Goal: Task Accomplishment & Management: Manage account settings

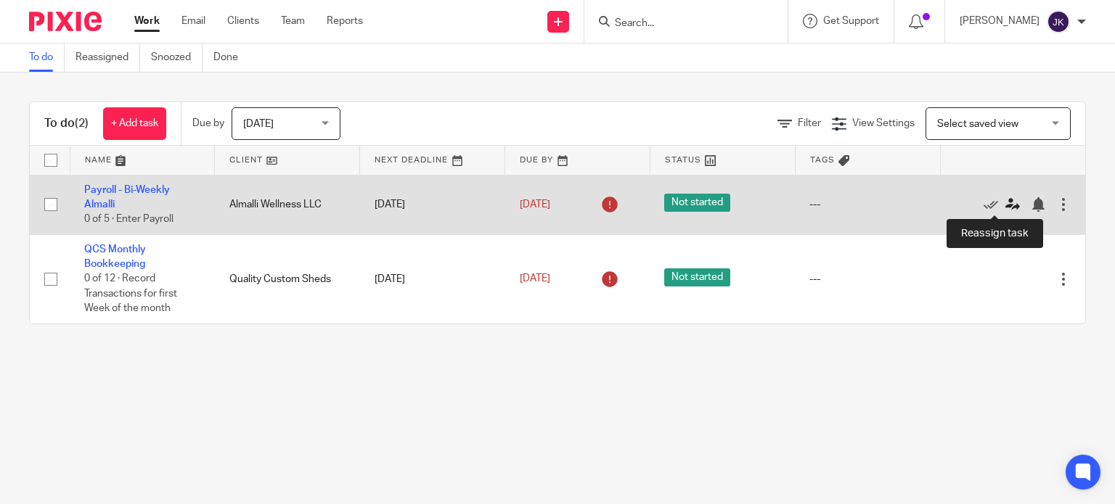
click at [1005, 207] on icon at bounding box center [1012, 204] width 15 height 15
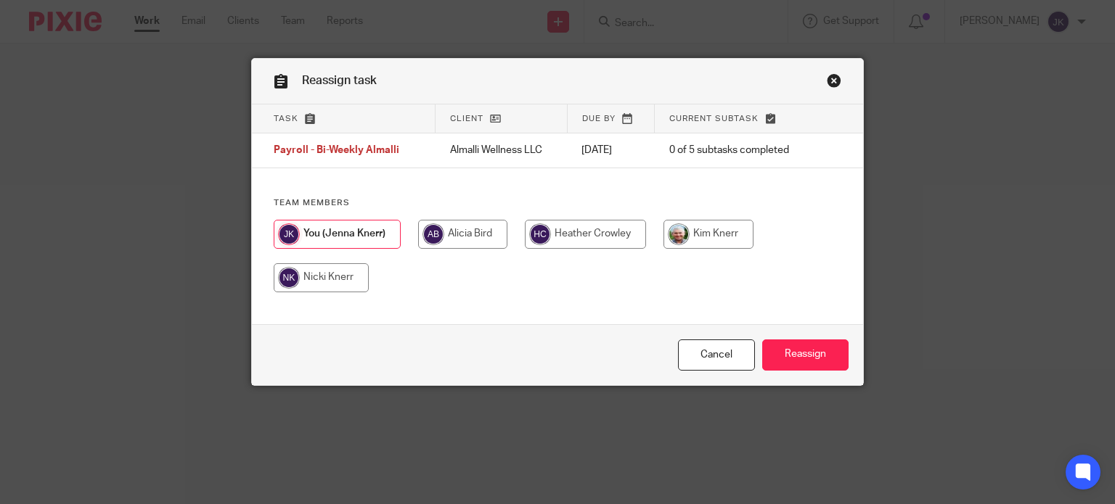
click at [717, 237] on input "radio" at bounding box center [708, 234] width 90 height 29
radio input "true"
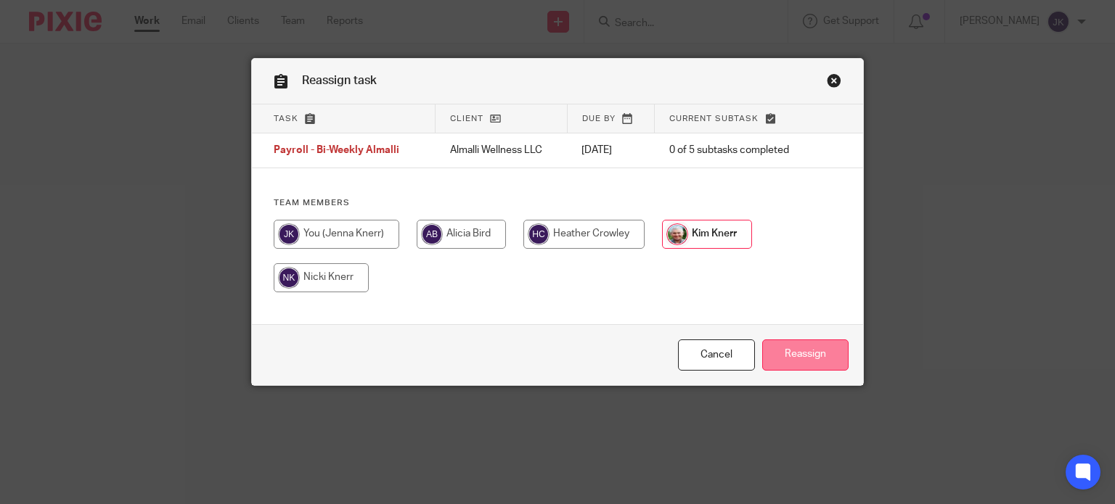
click at [806, 345] on input "Reassign" at bounding box center [805, 355] width 86 height 31
